Goal: Information Seeking & Learning: Find specific fact

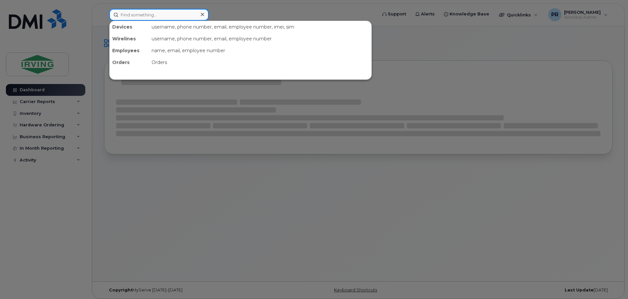
click at [156, 12] on input at bounding box center [158, 15] width 99 height 12
paste input "506-380-1659"
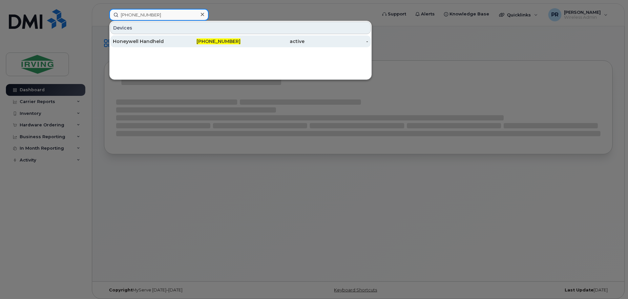
type input "506-380-1659"
click at [157, 41] on div "Honeywell Handheld" at bounding box center [145, 41] width 64 height 7
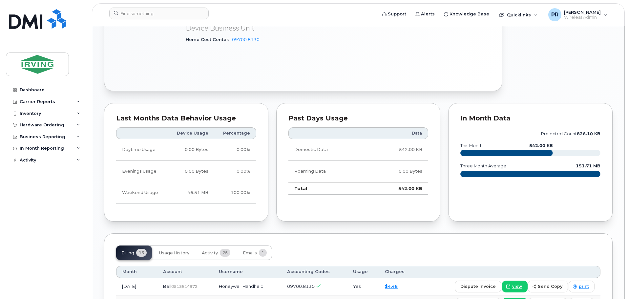
scroll to position [426, 0]
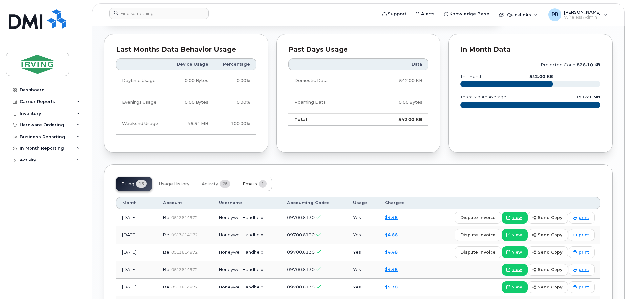
click at [254, 181] on span "Emails" at bounding box center [250, 183] width 14 height 5
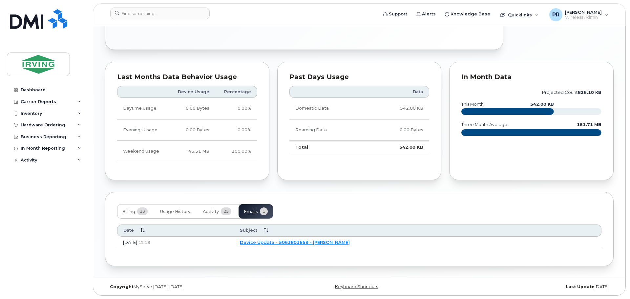
scroll to position [393, 0]
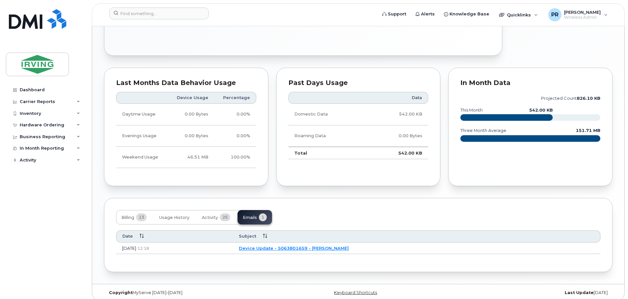
click at [307, 245] on link "Device Update - 5063801659 - [PERSON_NAME]" at bounding box center [294, 247] width 110 height 5
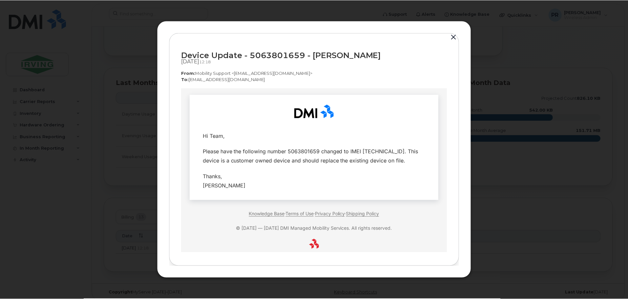
scroll to position [0, 0]
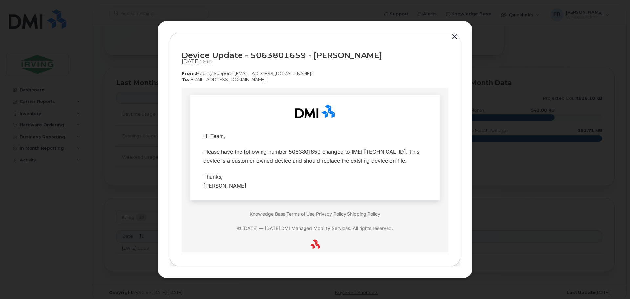
click at [452, 39] on button "button" at bounding box center [455, 36] width 10 height 9
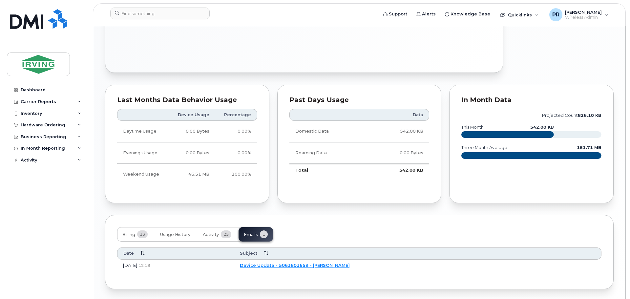
scroll to position [393, 0]
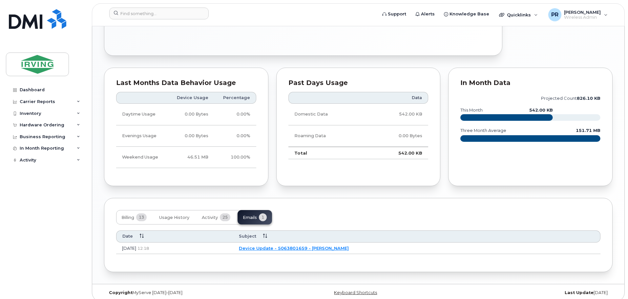
click at [320, 245] on link "Device Update - 5063801659 - [PERSON_NAME]" at bounding box center [294, 247] width 110 height 5
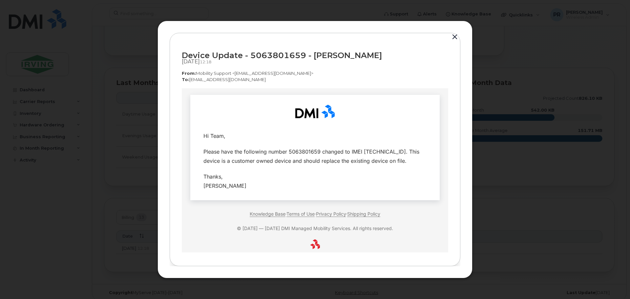
scroll to position [0, 0]
